Goal: Feedback & Contribution: Contribute content

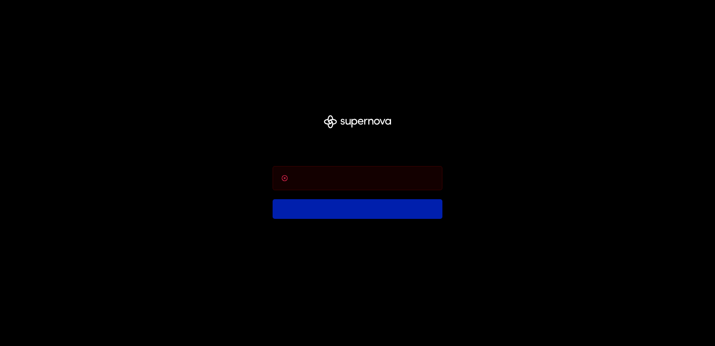
click at [348, 184] on div at bounding box center [358, 178] width 170 height 24
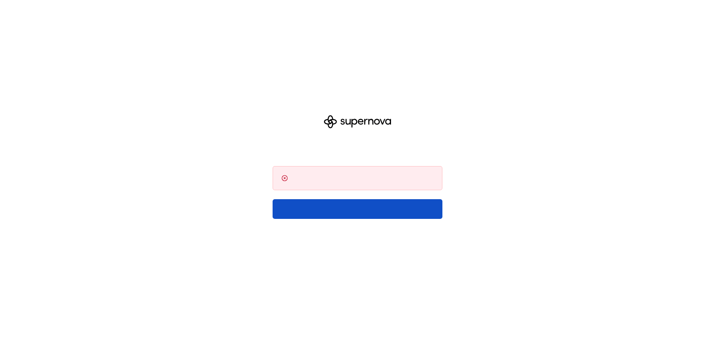
click at [389, 88] on div at bounding box center [357, 173] width 715 height 346
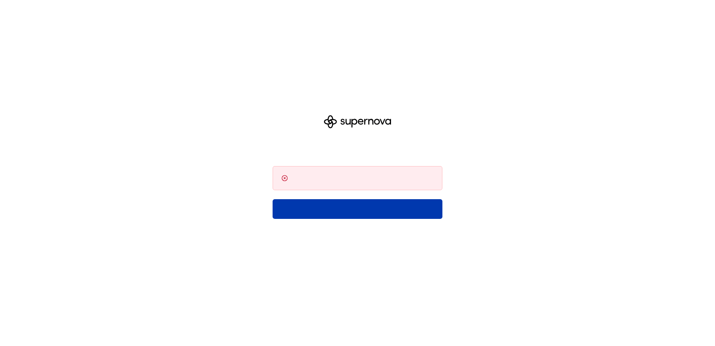
click at [350, 208] on button "button" at bounding box center [358, 209] width 170 height 20
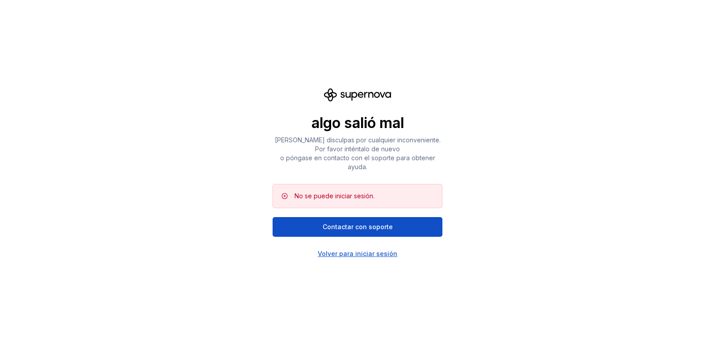
scroll to position [264, 0]
click at [380, 255] on div "Volver para iniciar sesión" at bounding box center [358, 253] width 80 height 9
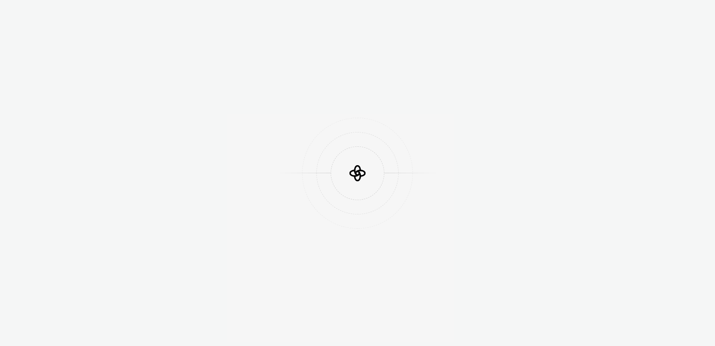
scroll to position [264, 0]
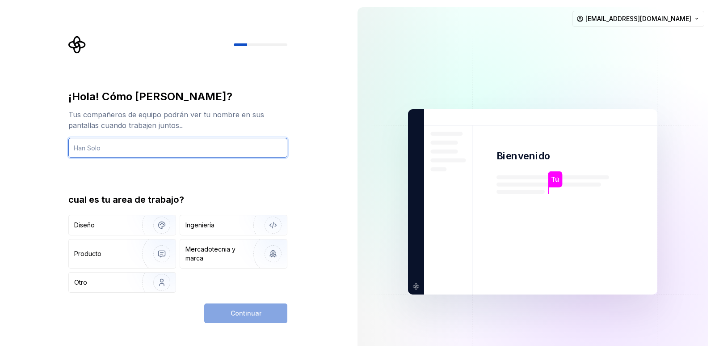
click at [191, 143] on input "text" at bounding box center [177, 148] width 219 height 20
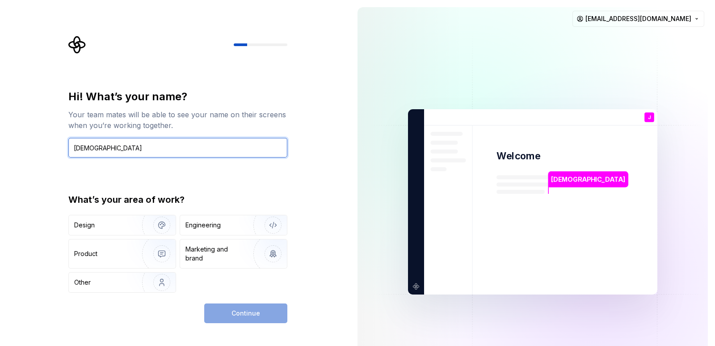
type input "Jesús"
click at [301, 85] on div "Hi! What’s your name? Your team mates will be able to see your name on their sc…" at bounding box center [175, 201] width 351 height 403
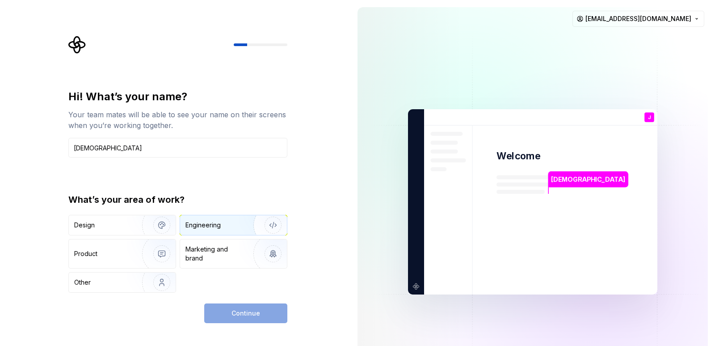
click at [214, 231] on div "Engineering" at bounding box center [233, 225] width 107 height 20
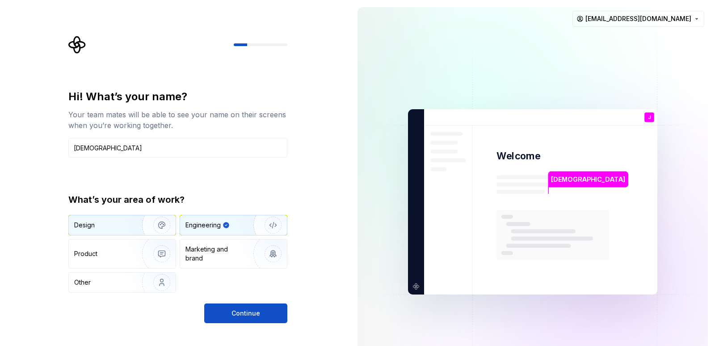
click at [154, 223] on img "button" at bounding box center [155, 225] width 57 height 60
click at [239, 218] on img "button" at bounding box center [267, 225] width 57 height 60
click at [223, 236] on div "Design Engineering Product Marketing and brand Other" at bounding box center [177, 254] width 219 height 78
click at [215, 237] on div "Design Engineering Product Marketing and brand Other" at bounding box center [177, 254] width 219 height 78
click at [212, 249] on div "Marketing and brand" at bounding box center [216, 254] width 60 height 18
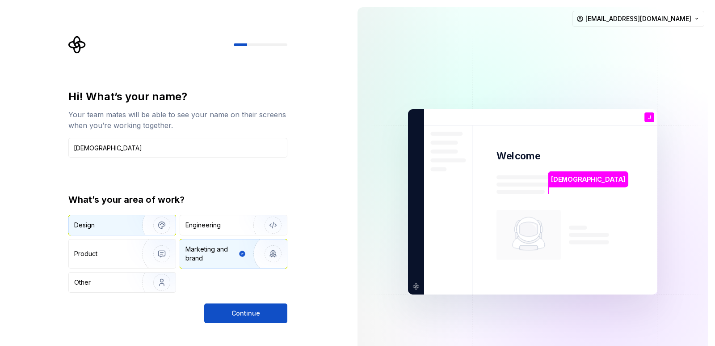
click at [154, 228] on img "button" at bounding box center [155, 225] width 57 height 60
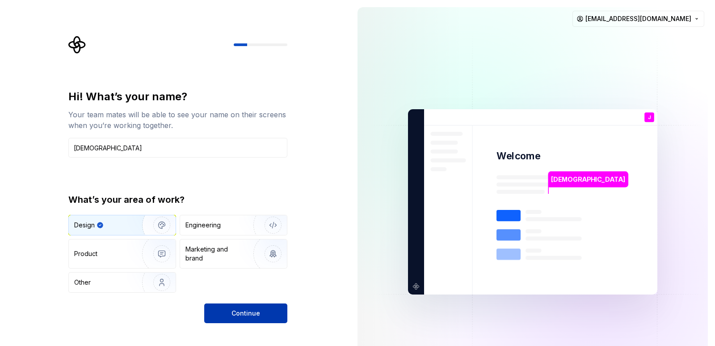
click at [226, 308] on button "Continue" at bounding box center [245, 313] width 83 height 20
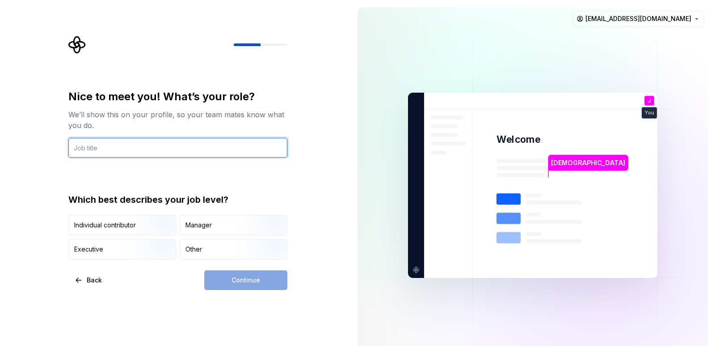
click at [185, 152] on input "text" at bounding box center [177, 148] width 219 height 20
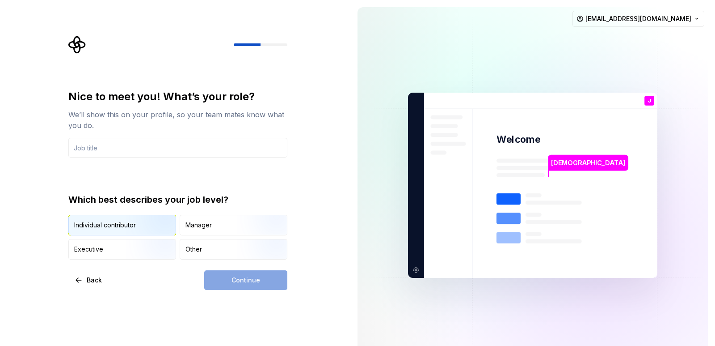
click at [156, 228] on img "button" at bounding box center [154, 236] width 57 height 60
click at [184, 226] on div "Manager" at bounding box center [233, 225] width 107 height 20
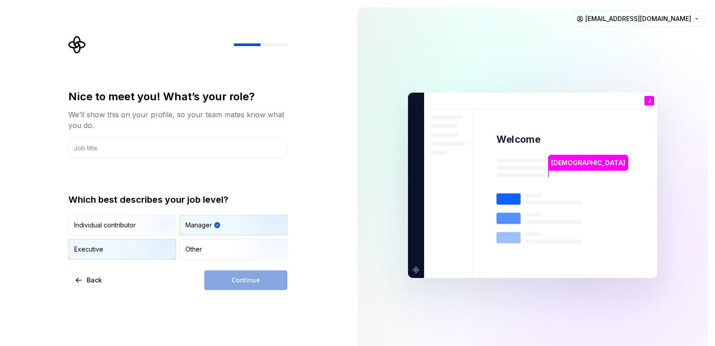
click at [166, 246] on img "button" at bounding box center [154, 260] width 57 height 60
click at [173, 141] on input "text" at bounding box center [177, 148] width 219 height 20
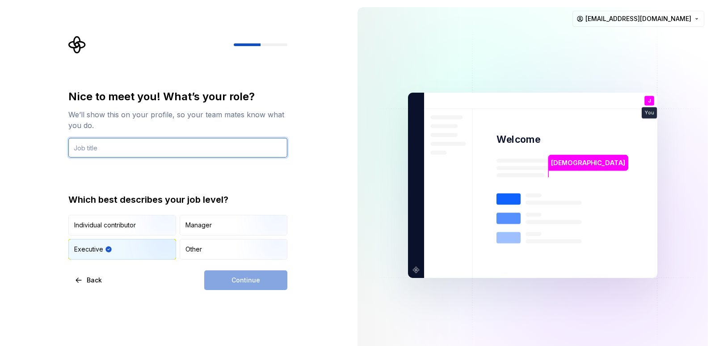
type input "e"
type input "P"
type input "E"
type input "CEO"
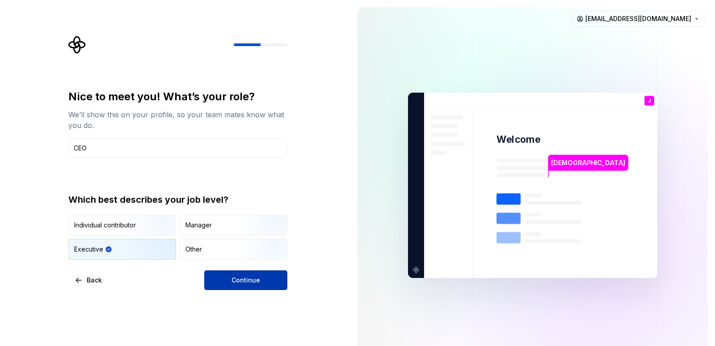
click at [242, 276] on span "Continue" at bounding box center [246, 279] width 29 height 9
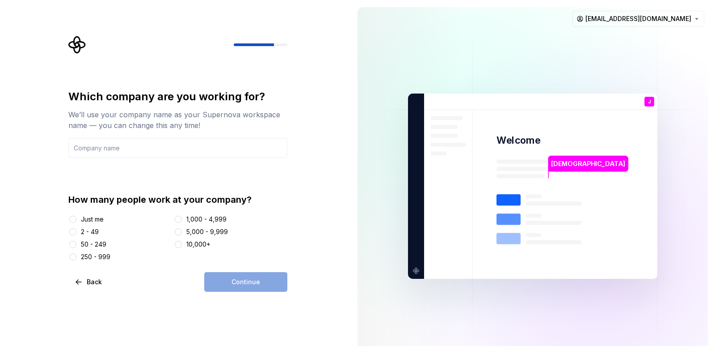
click at [226, 159] on div "Which company are you working for? We’ll use your company name as your Supernov…" at bounding box center [177, 175] width 219 height 172
click at [235, 148] on input "text" at bounding box center [177, 148] width 219 height 20
click at [130, 219] on div "Just me" at bounding box center [119, 219] width 102 height 9
click at [93, 218] on div "Just me" at bounding box center [92, 219] width 23 height 9
click at [76, 218] on button "Just me" at bounding box center [72, 219] width 7 height 7
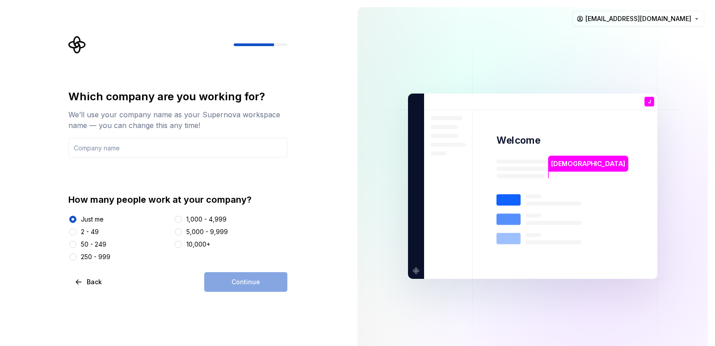
click at [150, 160] on div "Which company are you working for? We’ll use your company name as your Supernov…" at bounding box center [177, 175] width 219 height 172
click at [155, 149] on input "text" at bounding box center [177, 148] width 219 height 20
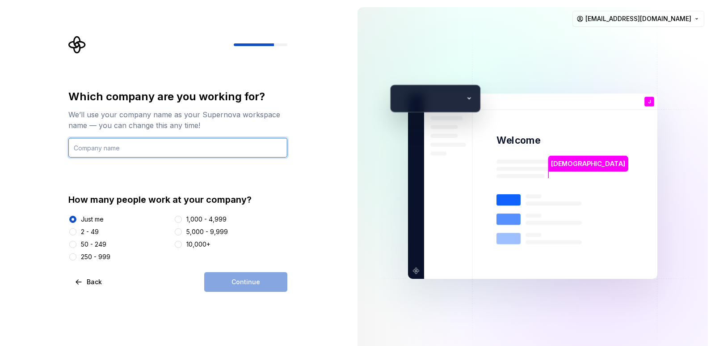
type input "E"
type input "IMPERIUM"
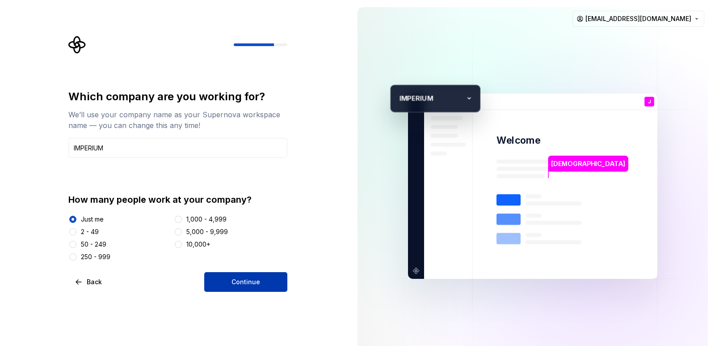
click at [220, 274] on button "Continue" at bounding box center [245, 282] width 83 height 20
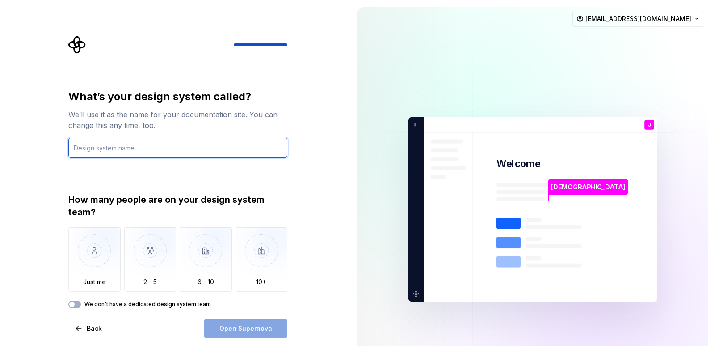
click at [161, 142] on input "text" at bounding box center [177, 148] width 219 height 20
type input "S"
type input "Mixos"
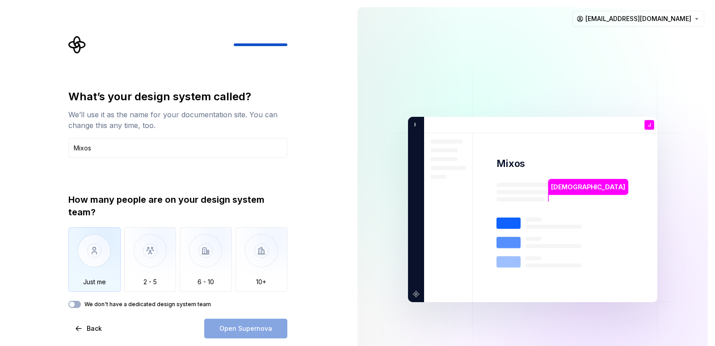
click at [99, 259] on img "button" at bounding box center [94, 257] width 52 height 60
type button "Only one person"
click at [221, 322] on button "Open Supernova" at bounding box center [245, 328] width 83 height 20
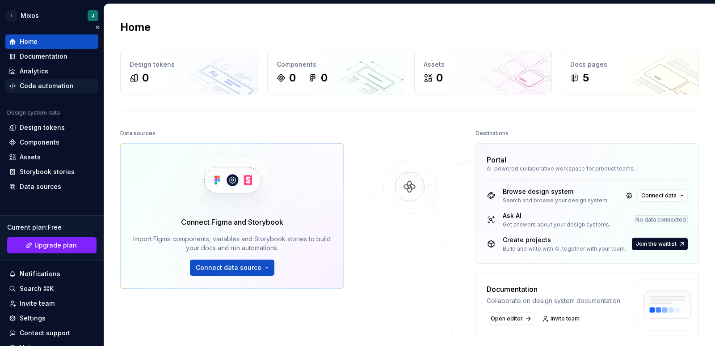
click at [48, 85] on div "Code automation" at bounding box center [47, 85] width 54 height 9
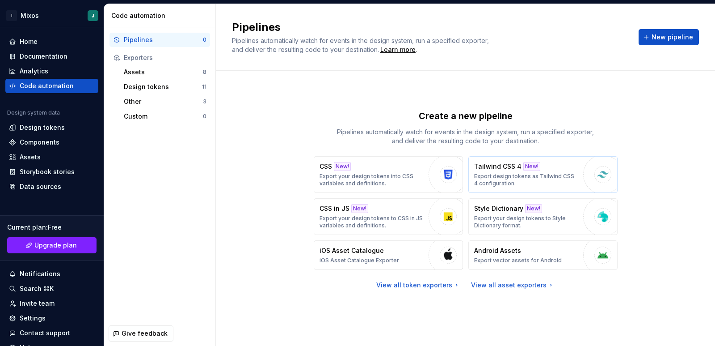
click at [522, 172] on div "Tailwind CSS 4 New! Export design tokens as Tailwind CSS 4 configuration." at bounding box center [526, 174] width 105 height 25
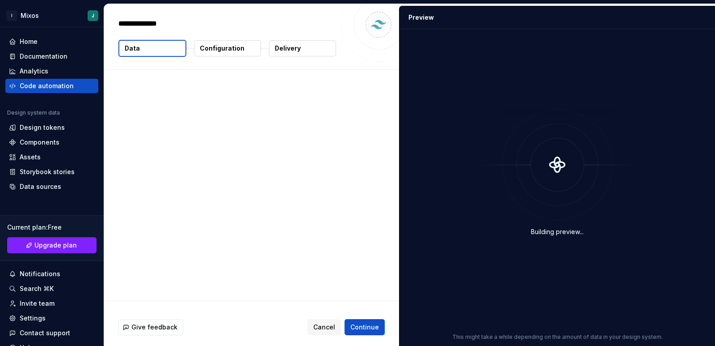
type textarea "*"
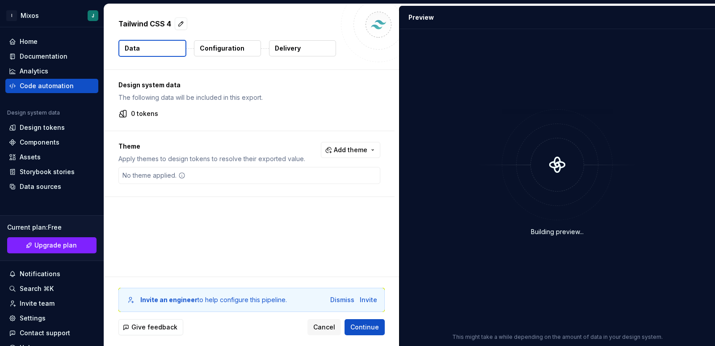
click at [220, 54] on button "Configuration" at bounding box center [227, 48] width 67 height 16
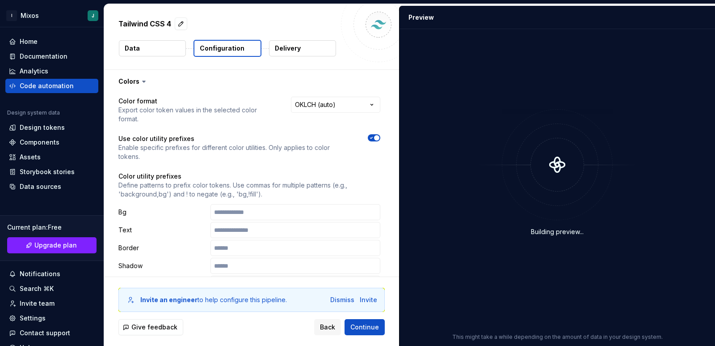
click at [165, 54] on button "Data" at bounding box center [152, 48] width 67 height 16
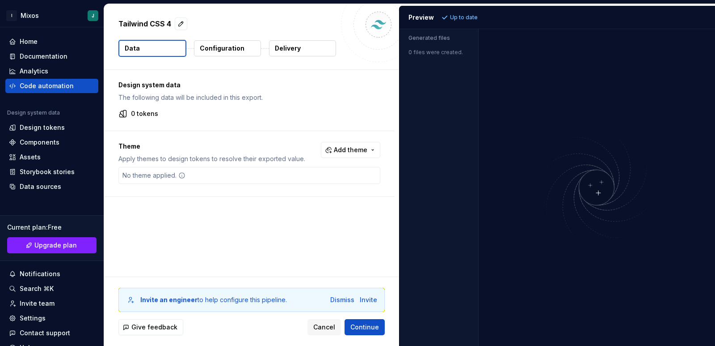
click at [457, 19] on p "Up to date" at bounding box center [464, 17] width 28 height 7
click at [605, 182] on img at bounding box center [597, 187] width 215 height 127
click at [216, 51] on p "Configuration" at bounding box center [222, 48] width 45 height 9
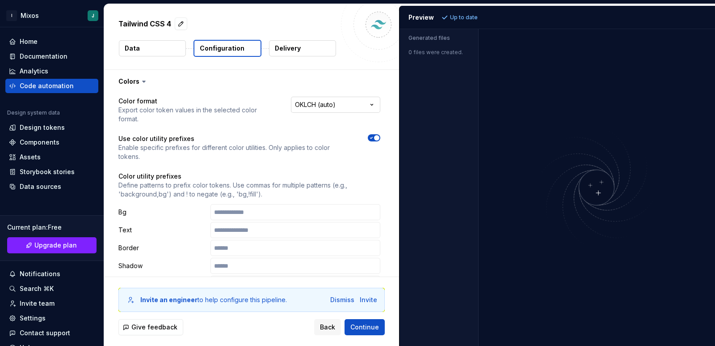
click at [324, 104] on html "**********" at bounding box center [357, 173] width 715 height 346
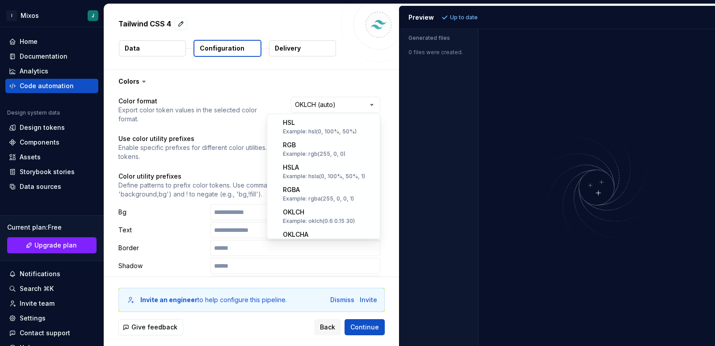
scroll to position [144, 0]
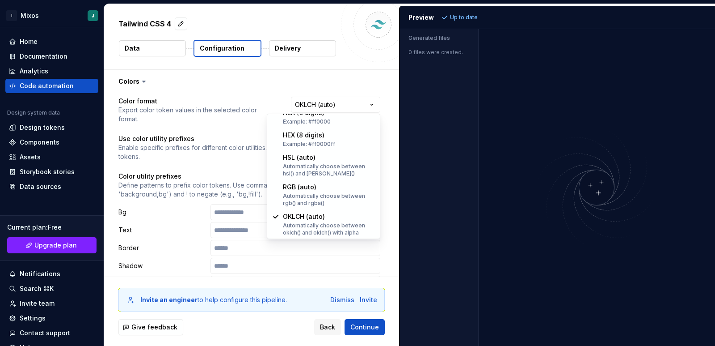
click at [324, 104] on html "**********" at bounding box center [357, 173] width 715 height 346
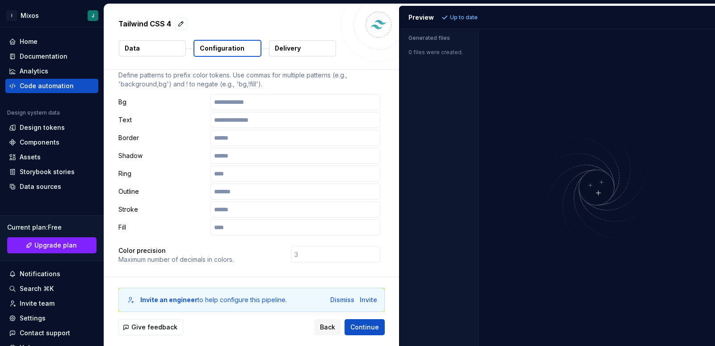
scroll to position [134, 0]
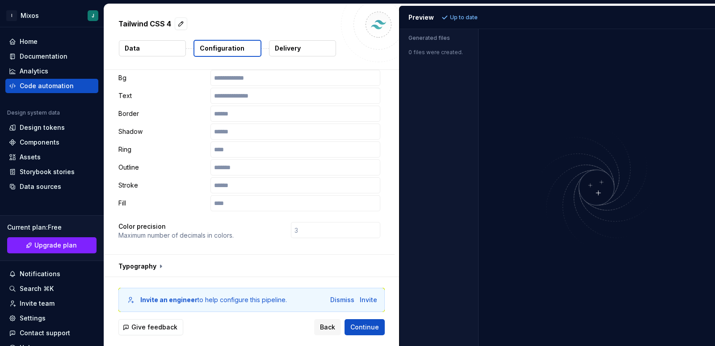
click at [308, 52] on button "Delivery" at bounding box center [302, 48] width 67 height 16
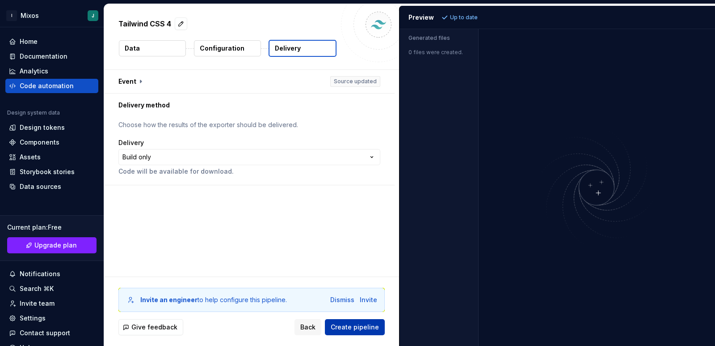
click at [360, 326] on span "Create pipeline" at bounding box center [355, 326] width 48 height 9
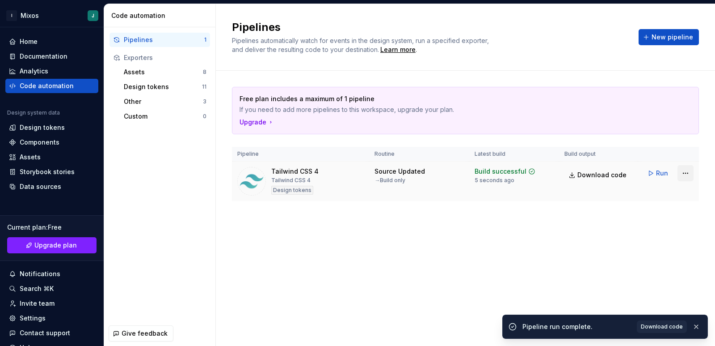
click at [683, 174] on html "I Mixos J Home Documentation Analytics Code automation Design system data Desig…" at bounding box center [357, 173] width 715 height 346
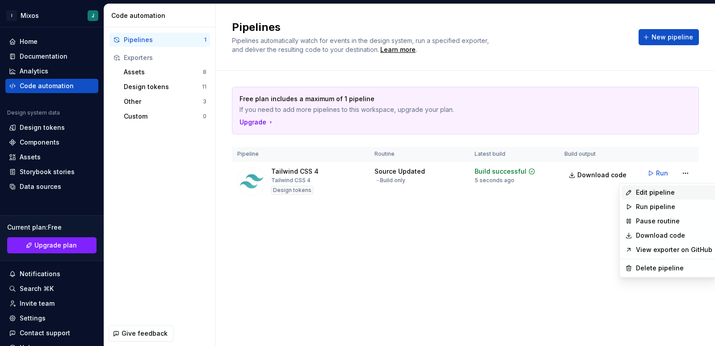
click at [682, 197] on div "Edit pipeline" at bounding box center [669, 192] width 94 height 14
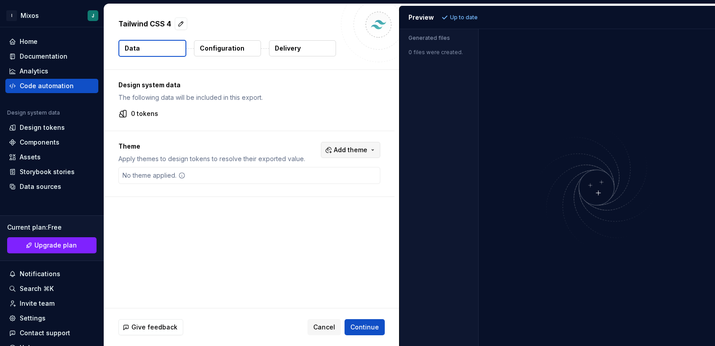
click at [361, 146] on span "Add theme" at bounding box center [351, 149] width 34 height 9
click at [338, 184] on div "Dark" at bounding box center [332, 185] width 85 height 9
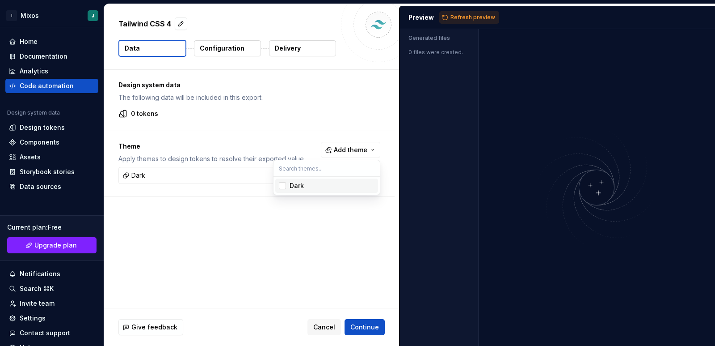
click at [350, 151] on html "I Mixos J Home Documentation Analytics Code automation Design system data Desig…" at bounding box center [357, 173] width 715 height 346
click at [465, 18] on span "Refresh preview" at bounding box center [473, 17] width 45 height 7
click at [230, 55] on button "Configuration" at bounding box center [227, 48] width 67 height 16
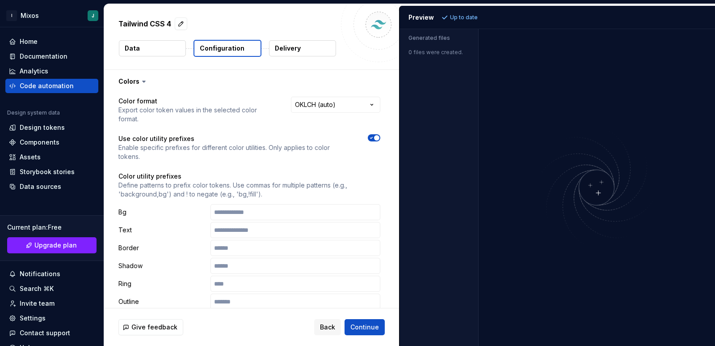
click at [233, 45] on p "Configuration" at bounding box center [222, 48] width 45 height 9
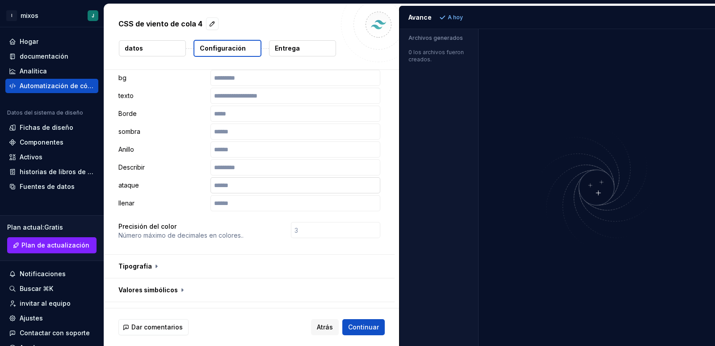
scroll to position [89, 0]
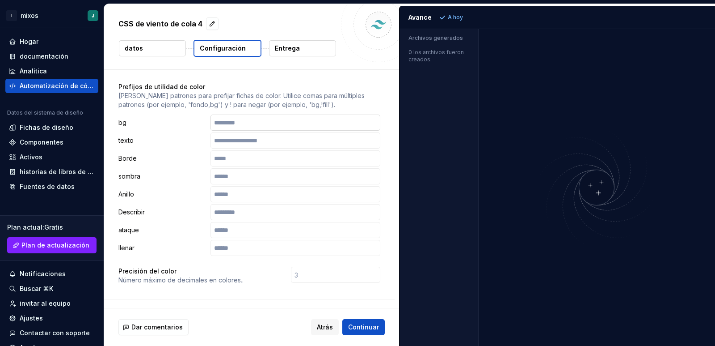
click at [251, 121] on input "text" at bounding box center [296, 122] width 170 height 16
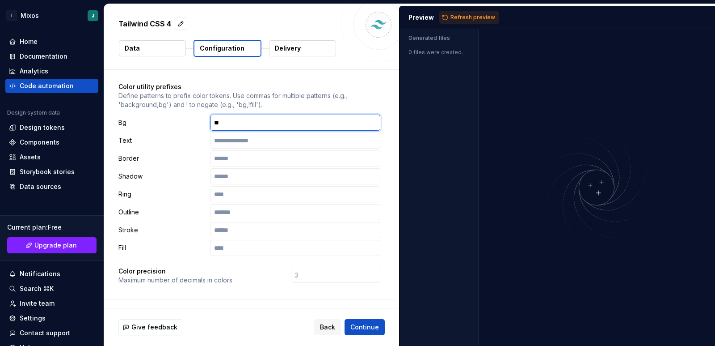
type input "*"
type input "****"
click at [448, 17] on button "Refresh preview" at bounding box center [470, 17] width 60 height 13
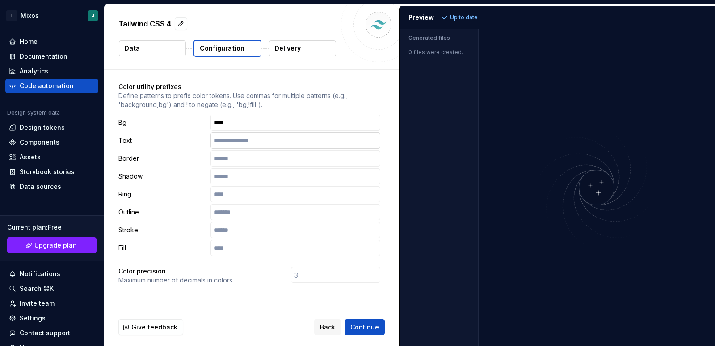
click at [237, 141] on input "text" at bounding box center [296, 140] width 170 height 16
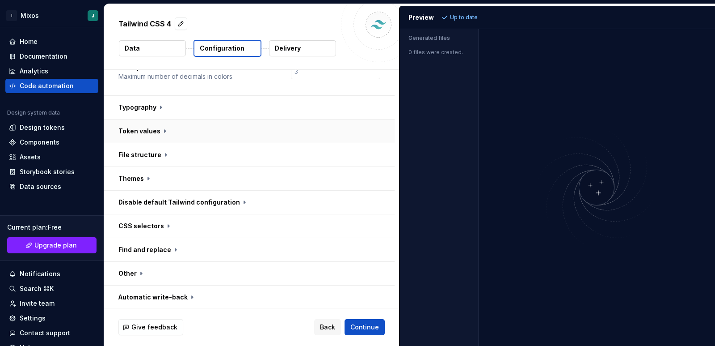
scroll to position [294, 0]
click at [228, 155] on button "button" at bounding box center [249, 153] width 291 height 23
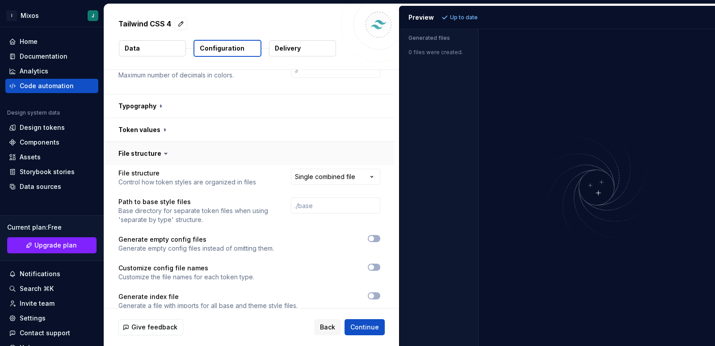
click at [229, 152] on button "button" at bounding box center [249, 153] width 291 height 23
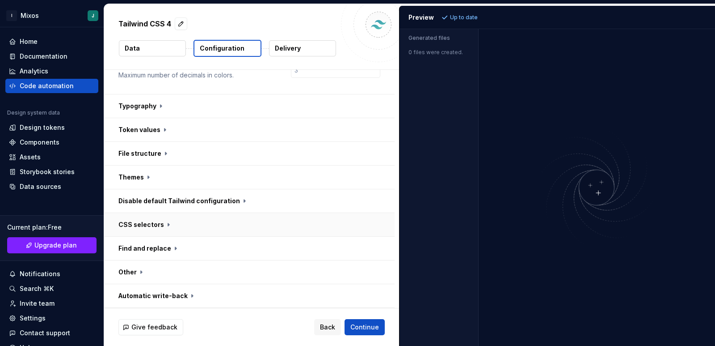
click at [214, 218] on button "button" at bounding box center [249, 224] width 291 height 23
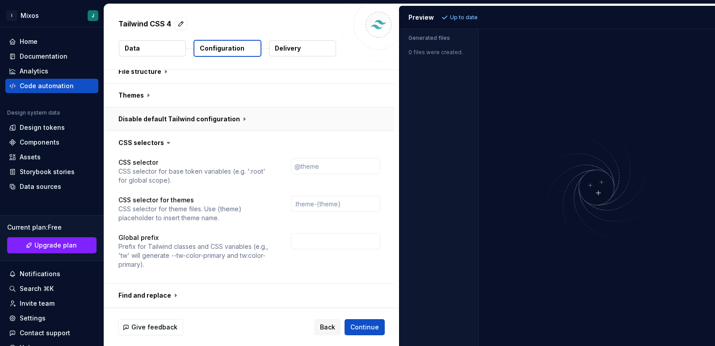
scroll to position [384, 0]
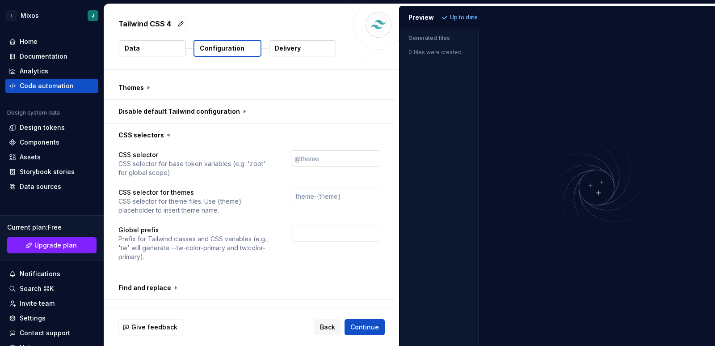
click at [360, 165] on input "text" at bounding box center [335, 158] width 89 height 16
click at [65, 89] on div "Code automation" at bounding box center [47, 85] width 54 height 9
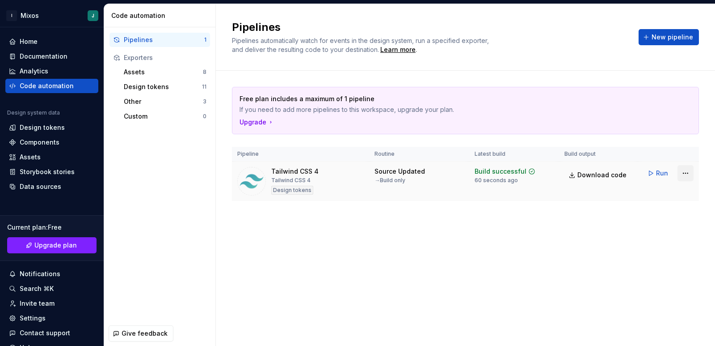
click at [689, 175] on html "I Mixos J Home Documentation Analytics Code automation Design system data Desig…" at bounding box center [357, 173] width 715 height 346
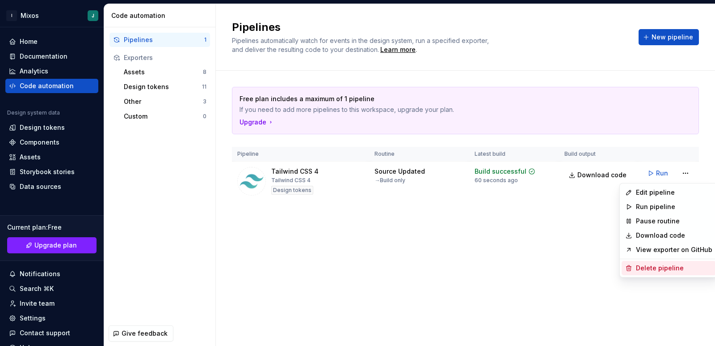
click at [659, 267] on div "Delete pipeline" at bounding box center [674, 267] width 76 height 9
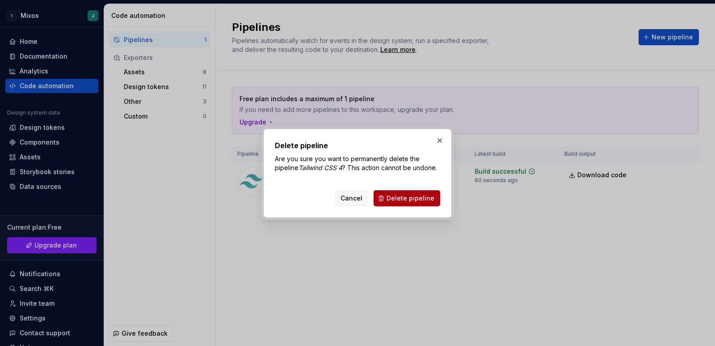
click at [409, 194] on span "Delete pipeline" at bounding box center [411, 198] width 48 height 9
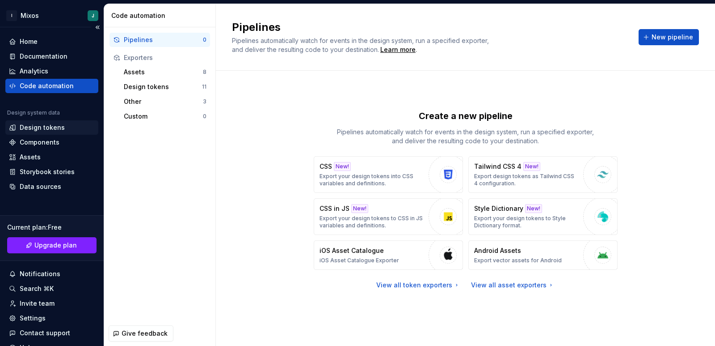
click at [49, 129] on div "Design tokens" at bounding box center [42, 127] width 45 height 9
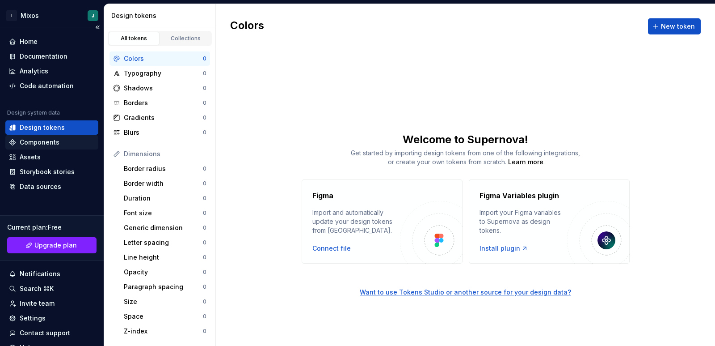
click at [70, 141] on div "Components" at bounding box center [52, 142] width 86 height 9
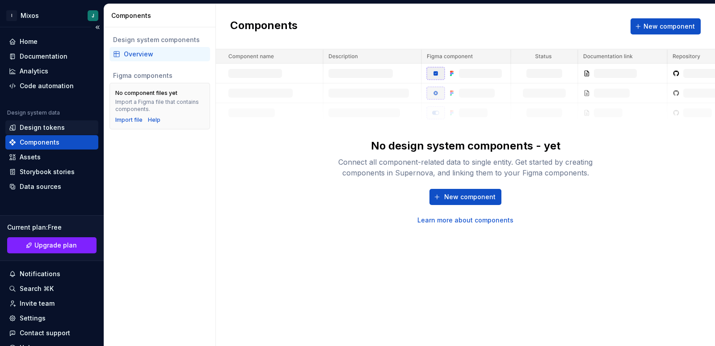
click at [65, 132] on div "Design tokens" at bounding box center [51, 127] width 93 height 14
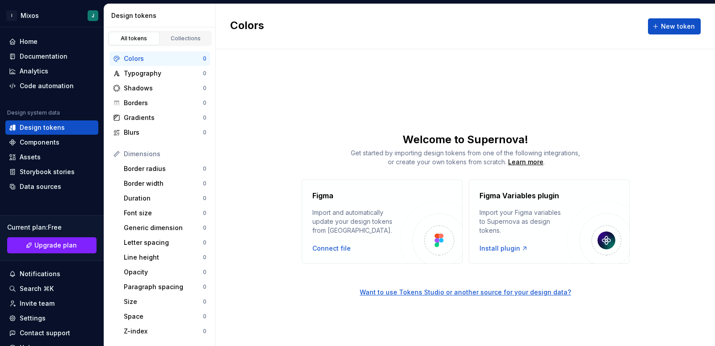
click at [343, 241] on div "Figma Import and automatically update your design tokens from Figma. Connect fi…" at bounding box center [357, 221] width 88 height 63
click at [334, 251] on div "Connect file" at bounding box center [332, 248] width 38 height 9
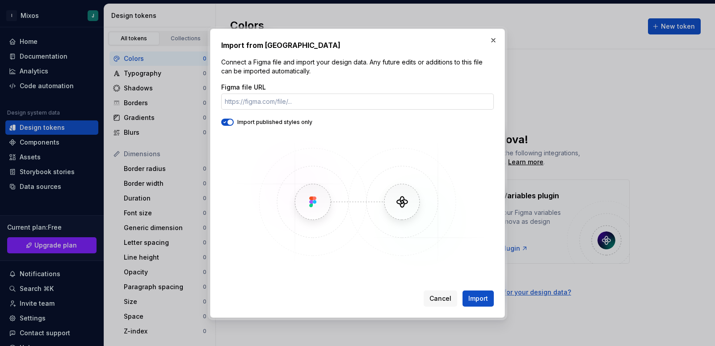
click at [343, 102] on input "Figma file URL" at bounding box center [357, 101] width 273 height 16
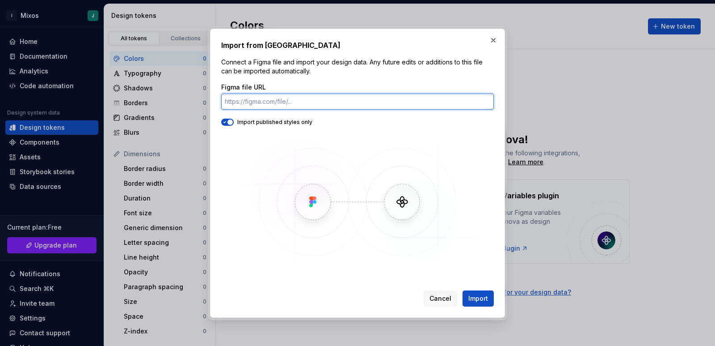
click at [331, 103] on input "Figma file URL" at bounding box center [357, 101] width 273 height 16
paste input "https://www.figma.com/design/710VF47NhH8v9zbGAkThDm/Sin-t%C3%ADtulo?node-id=0-1…"
type input "https://www.figma.com/design/710VF47NhH8v9zbGAkThDm/Sin-t%C3%ADtulo?node-id=0-1…"
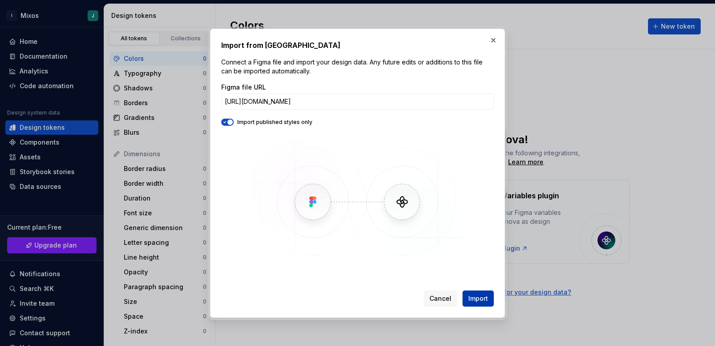
click at [491, 295] on button "Import" at bounding box center [478, 298] width 31 height 16
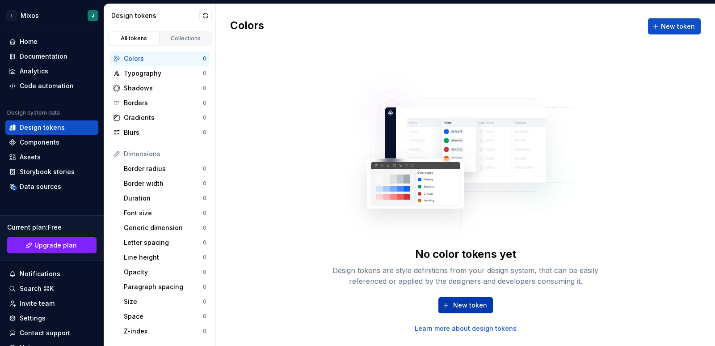
click at [465, 311] on button "New token" at bounding box center [466, 305] width 55 height 16
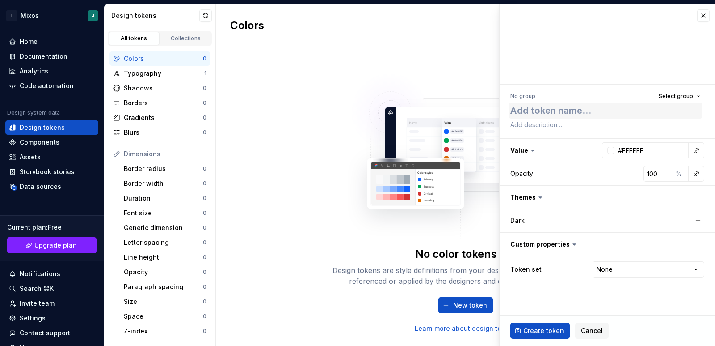
click at [552, 115] on textarea at bounding box center [606, 110] width 194 height 16
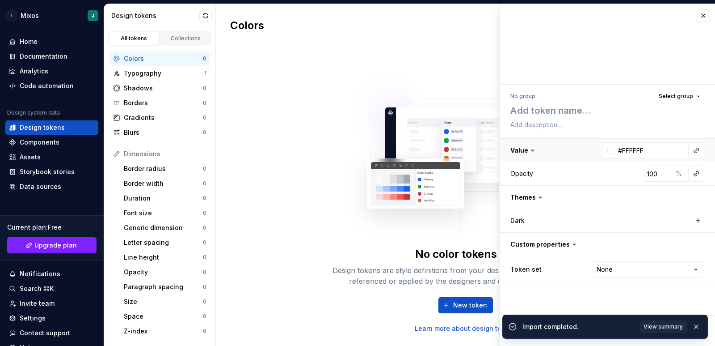
type textarea "*"
type textarea "P"
type textarea "*"
type textarea "Pu"
type textarea "*"
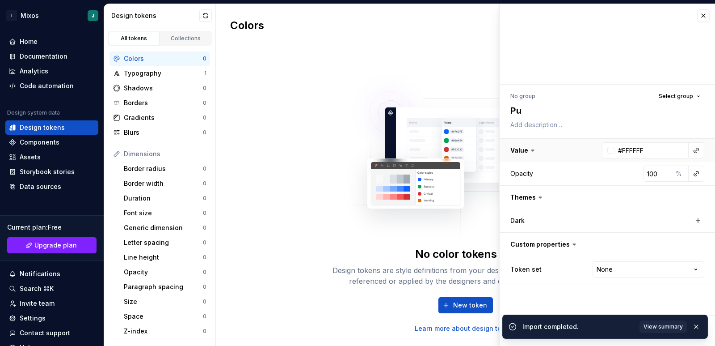
type textarea "Put"
type textarea "*"
type textarea "Puto"
click at [661, 324] on span "View summary" at bounding box center [663, 326] width 39 height 7
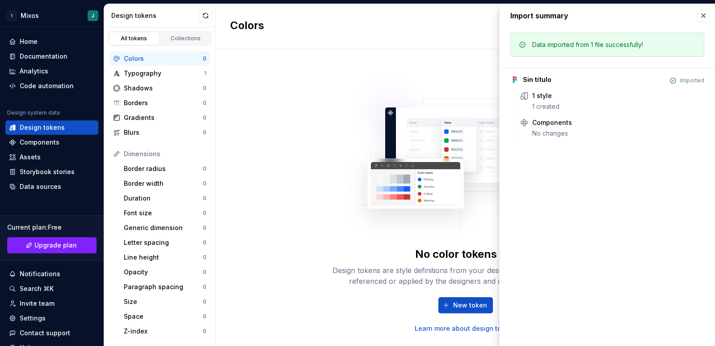
click at [431, 144] on img at bounding box center [465, 152] width 235 height 179
click at [707, 17] on button "button" at bounding box center [704, 15] width 13 height 13
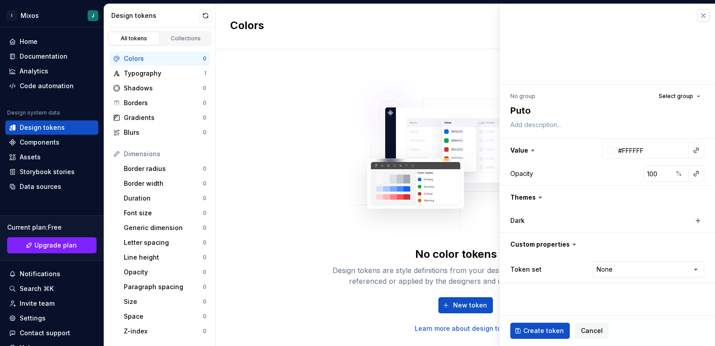
click at [707, 17] on button "button" at bounding box center [704, 15] width 13 height 13
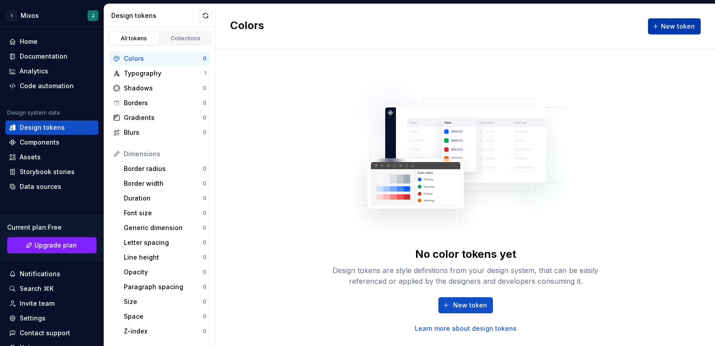
click at [673, 33] on button "New token" at bounding box center [674, 26] width 53 height 16
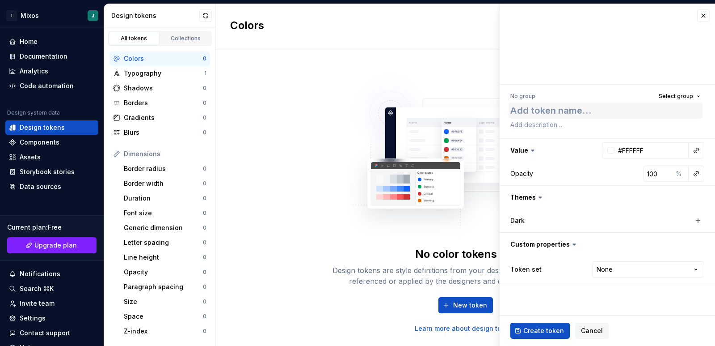
click at [574, 106] on textarea at bounding box center [606, 110] width 194 height 16
type textarea "*"
type textarea "P"
type textarea "*"
type textarea "Pu"
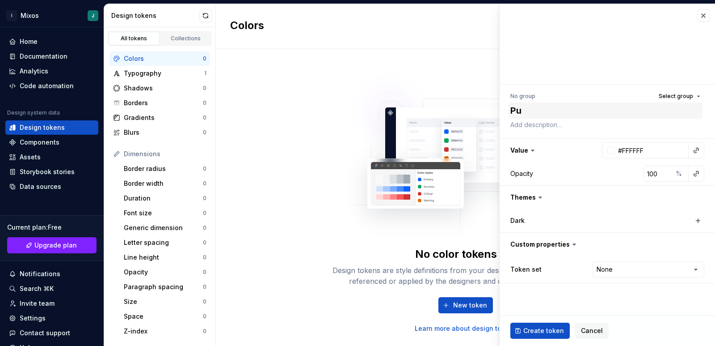
type textarea "*"
type textarea "Put"
type textarea "*"
type textarea "Puto"
click at [606, 150] on div at bounding box center [610, 150] width 9 height 7
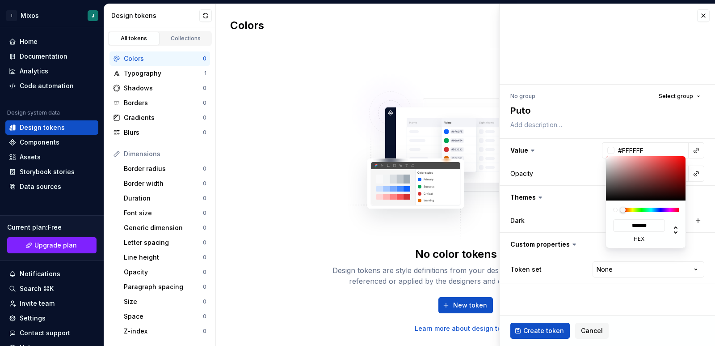
type input "#673838"
type input "*******"
type input "#6F3B3B"
type input "*******"
type input "#743D3D"
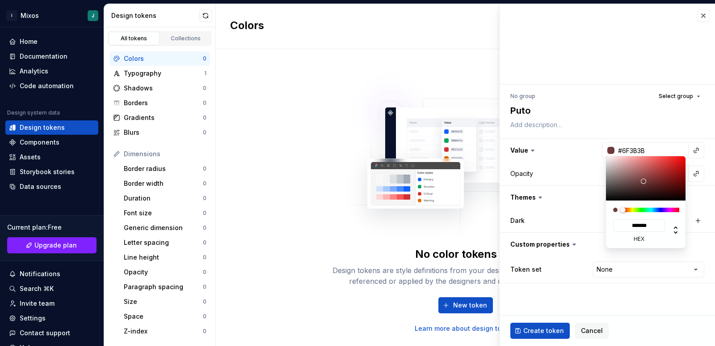
type input "*******"
type input "#9B4646"
type input "*******"
type input "#BC4747"
type input "*******"
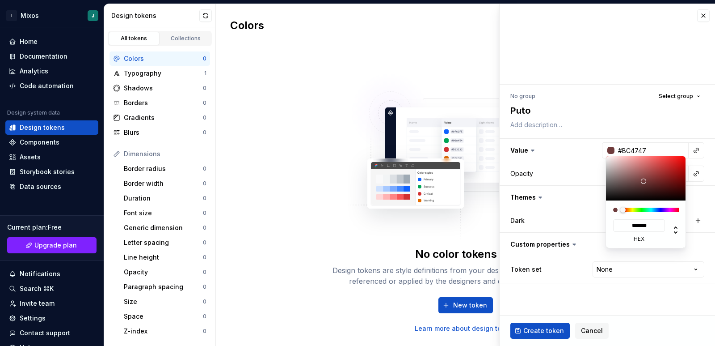
drag, startPoint x: 644, startPoint y: 181, endPoint x: 659, endPoint y: 166, distance: 21.5
click at [659, 166] on div at bounding box center [646, 178] width 80 height 44
type input "#C44545"
type input "*******"
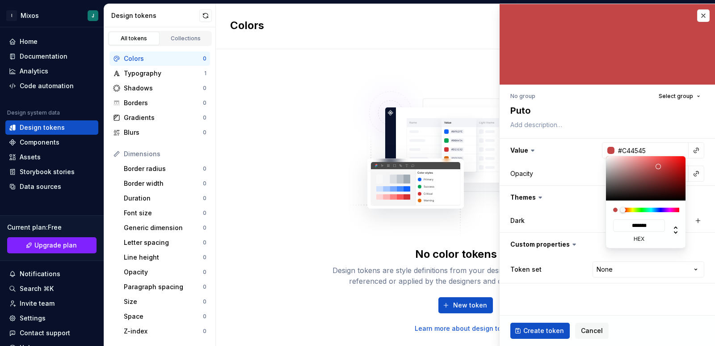
click at [552, 158] on html "I Mixos J Home Documentation Analytics Code automation Design system data Desig…" at bounding box center [357, 173] width 715 height 346
type textarea "*"
